Goal: Book appointment/travel/reservation

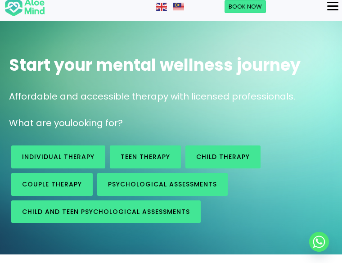
click at [328, 10] on div "Menu" at bounding box center [333, 6] width 11 height 8
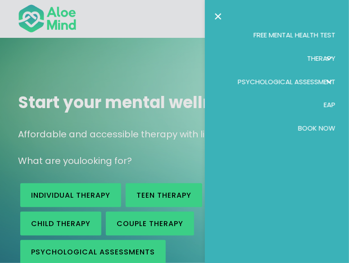
click at [317, 124] on span "Book Now" at bounding box center [316, 127] width 37 height 9
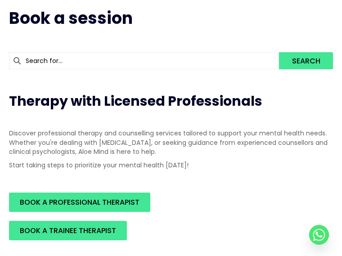
scroll to position [8, 0]
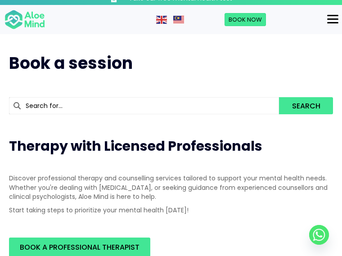
click at [324, 27] on button "Menu" at bounding box center [333, 19] width 18 height 15
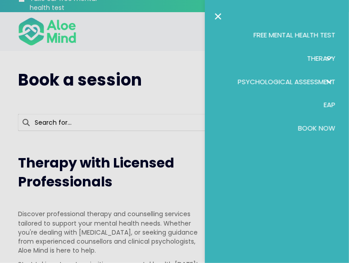
click at [323, 59] on span "Therapy: submenu" at bounding box center [329, 58] width 13 height 13
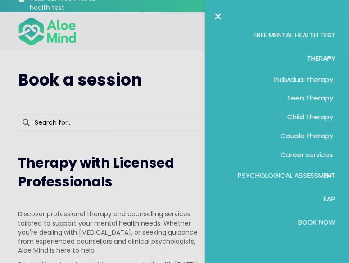
click at [108, 64] on div at bounding box center [174, 131] width 349 height 263
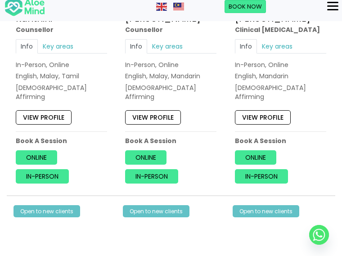
scroll to position [1923, 0]
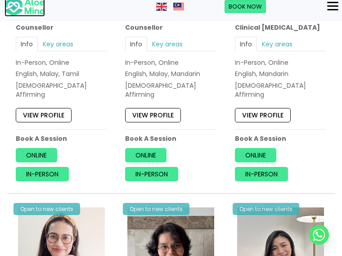
click at [45, 10] on img at bounding box center [25, 6] width 41 height 21
